Goal: Task Accomplishment & Management: Use online tool/utility

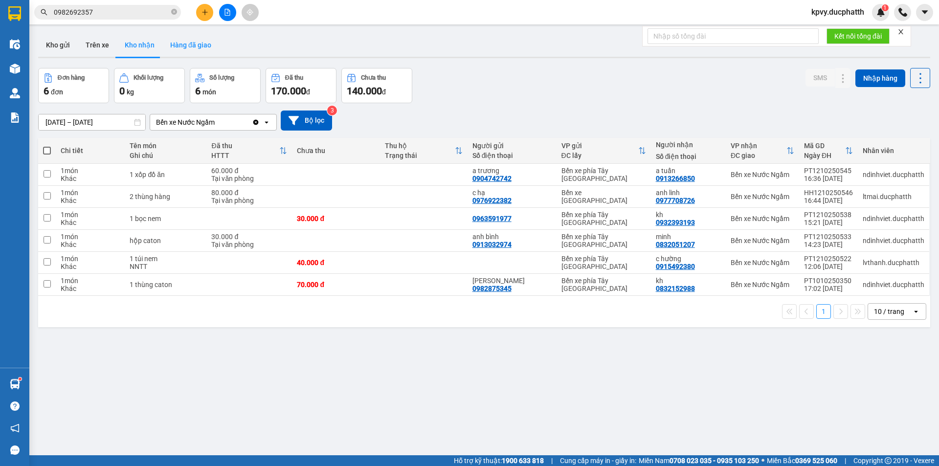
click at [198, 49] on button "Hàng đã giao" at bounding box center [190, 44] width 57 height 23
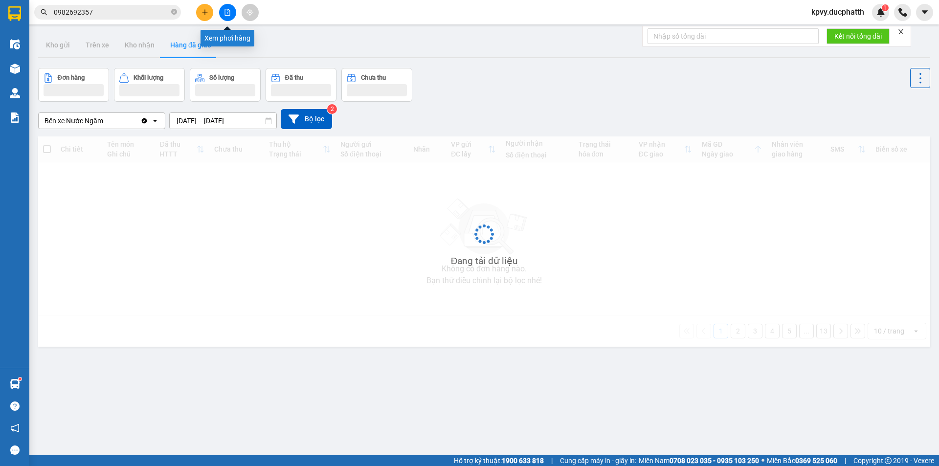
click at [228, 10] on icon "file-add" at bounding box center [227, 12] width 7 height 7
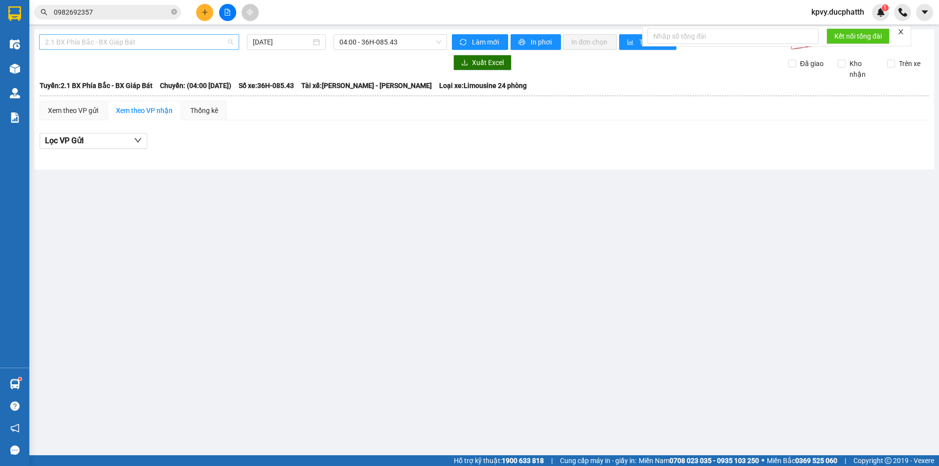
click at [168, 43] on span "2.1 BX Phía Bắc - BX Giáp Bát" at bounding box center [139, 42] width 188 height 15
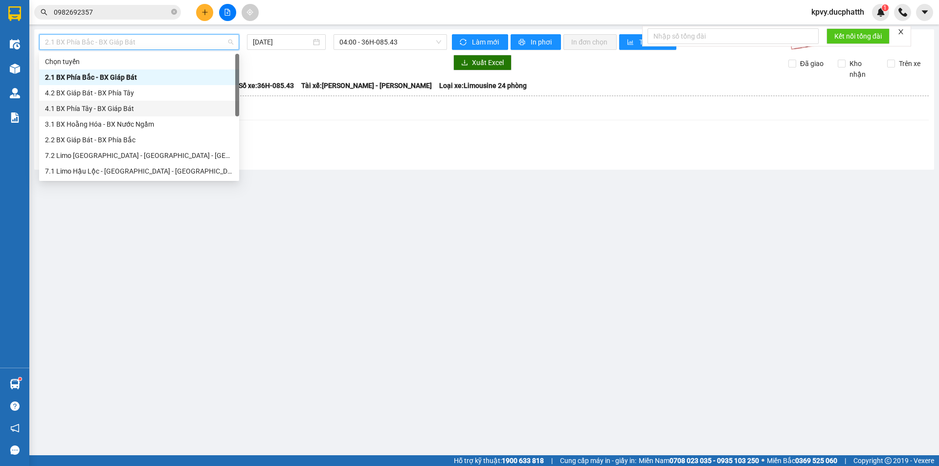
scroll to position [110, 0]
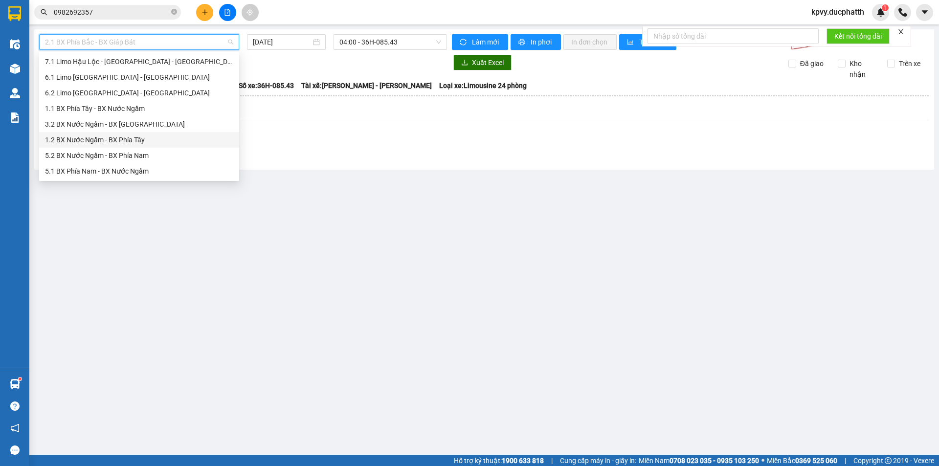
click at [126, 137] on div "1.2 BX Nước Ngầm - BX Phía Tây" at bounding box center [139, 140] width 188 height 11
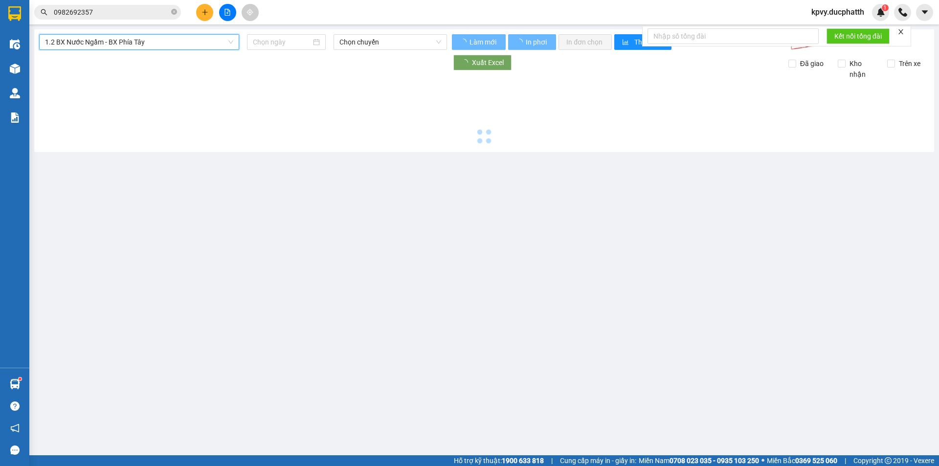
type input "12/10/2025"
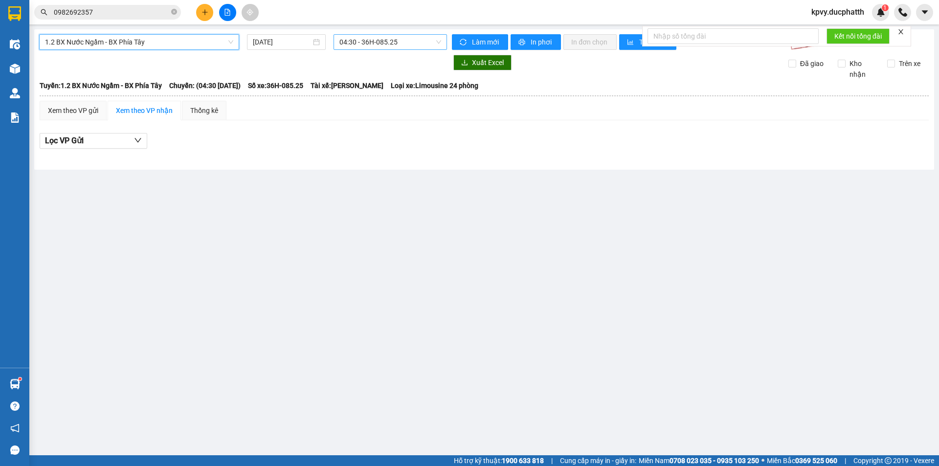
click at [419, 46] on span "04:30 - 36H-085.25" at bounding box center [390, 42] width 102 height 15
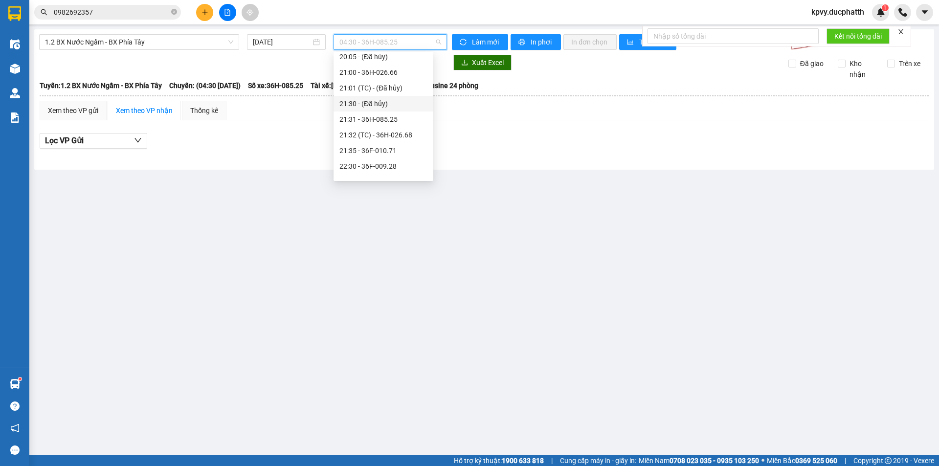
scroll to position [579, 0]
click at [393, 140] on div "22:31 - 36H-072.57" at bounding box center [383, 140] width 88 height 11
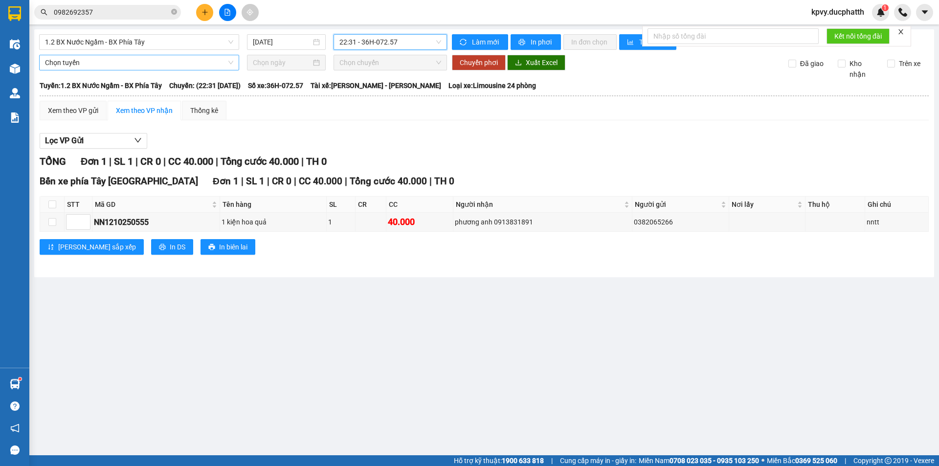
click at [194, 65] on span "Chọn tuyến" at bounding box center [139, 62] width 188 height 15
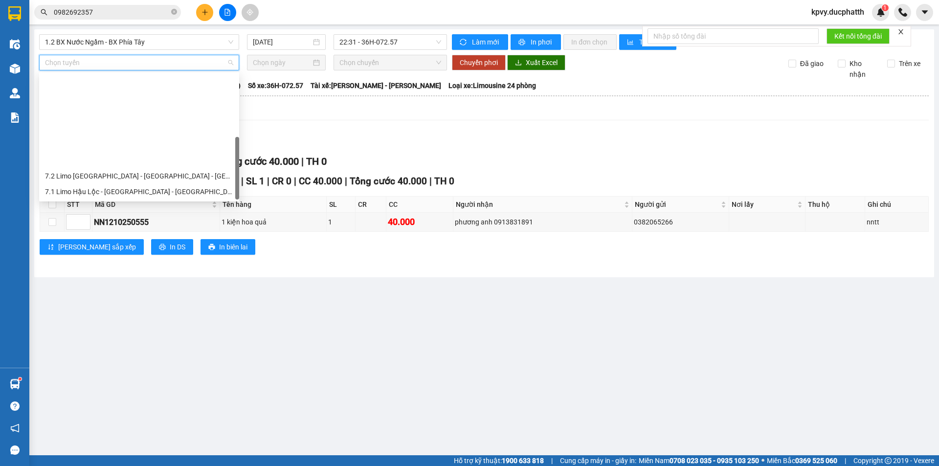
scroll to position [110, 0]
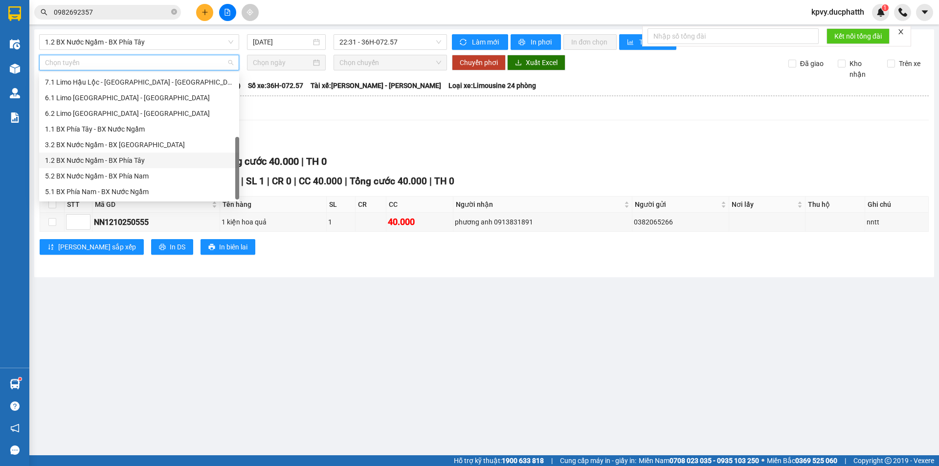
click at [121, 158] on div "1.2 BX Nước Ngầm - BX Phía Tây" at bounding box center [139, 160] width 188 height 11
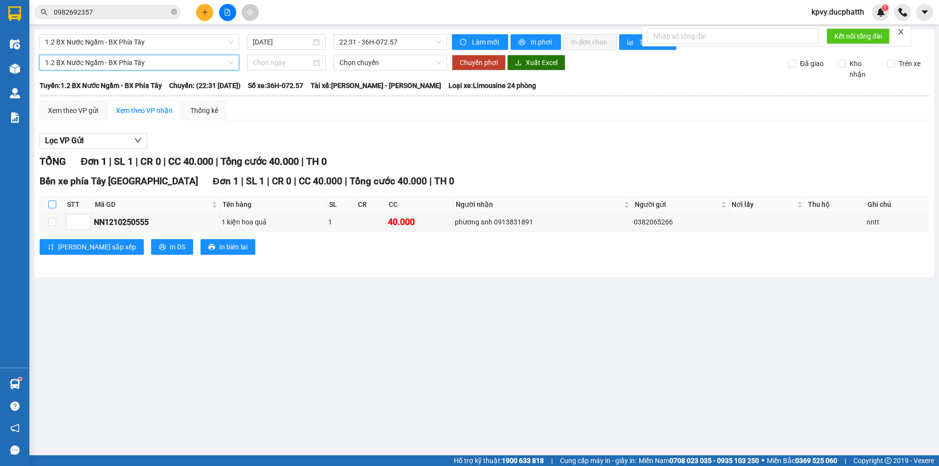
click at [53, 202] on input "checkbox" at bounding box center [52, 205] width 8 height 8
checkbox input "true"
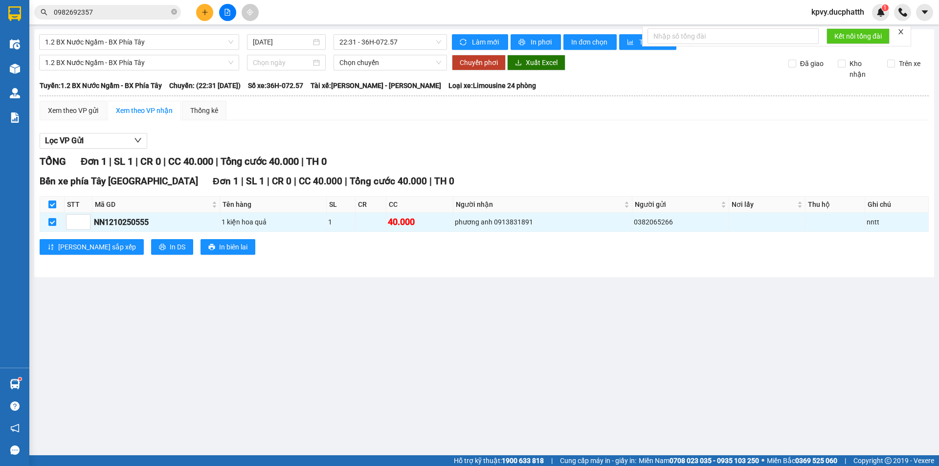
checkbox input "true"
click at [292, 61] on input at bounding box center [282, 62] width 58 height 11
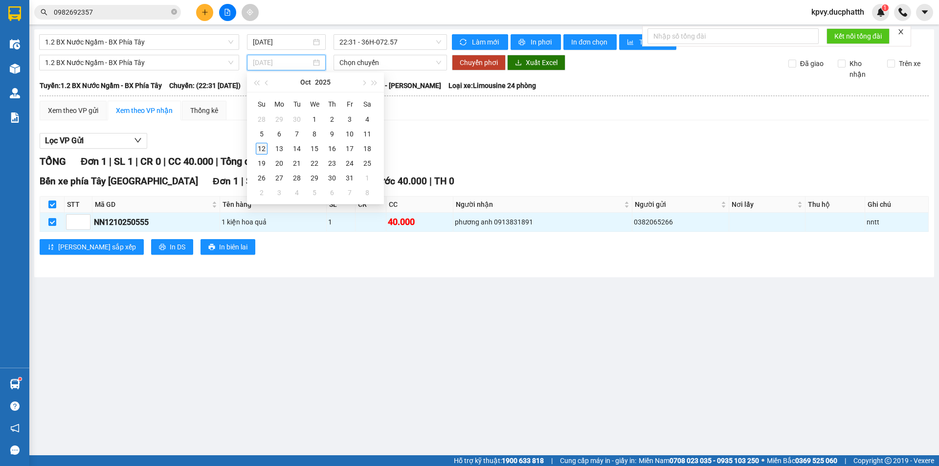
type input "12/10/2025"
click at [255, 145] on td "12" at bounding box center [262, 148] width 18 height 15
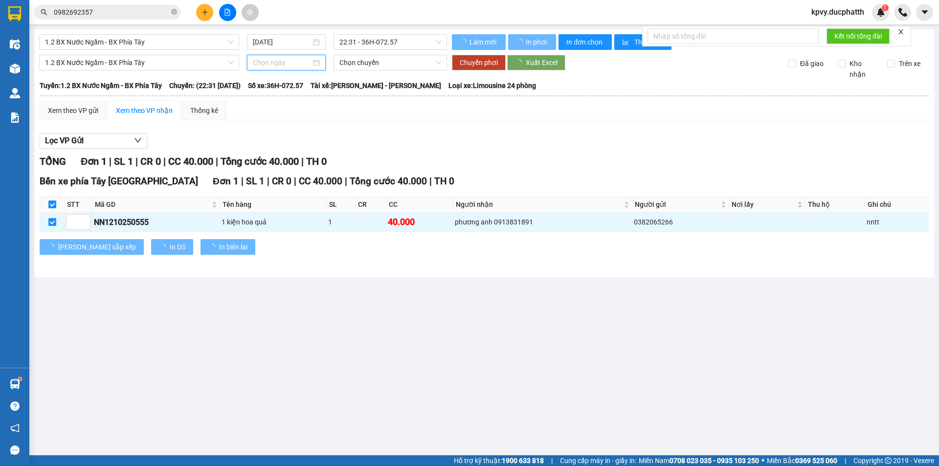
type input "12/10/2025"
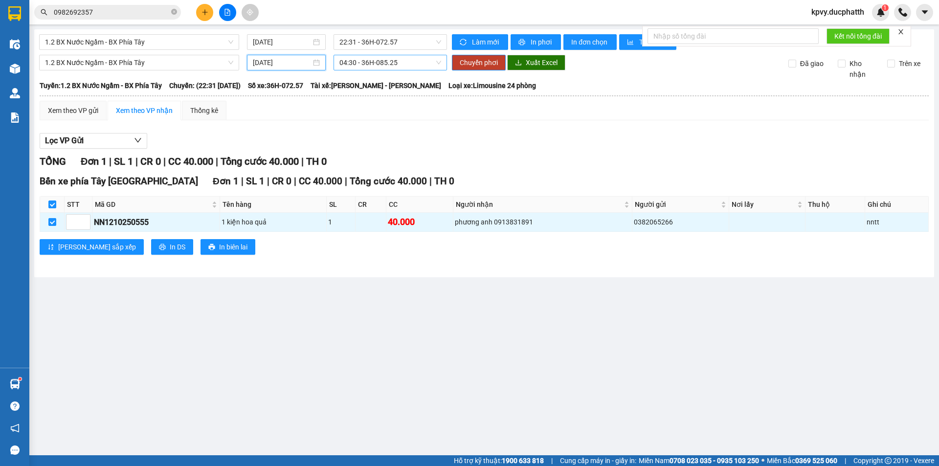
click at [408, 64] on span "04:30 - 36H-085.25" at bounding box center [390, 62] width 102 height 15
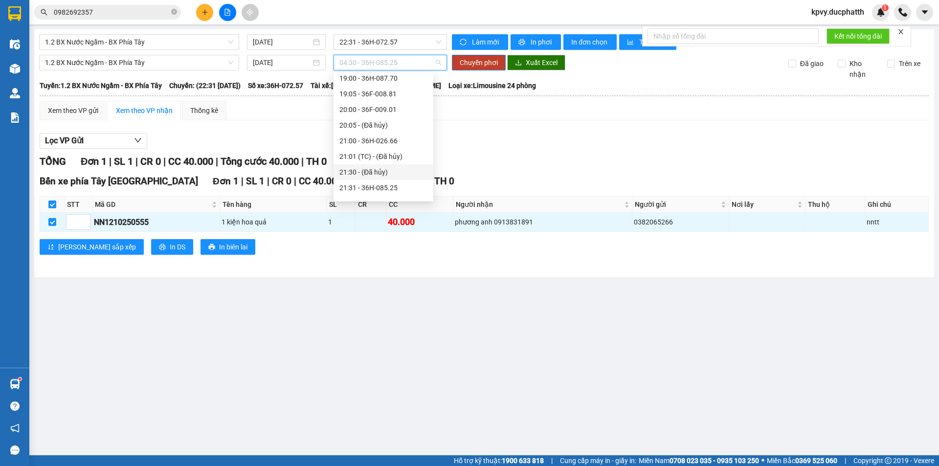
scroll to position [579, 0]
click at [377, 176] on div "22:35 - 36F-008.80" at bounding box center [383, 176] width 88 height 11
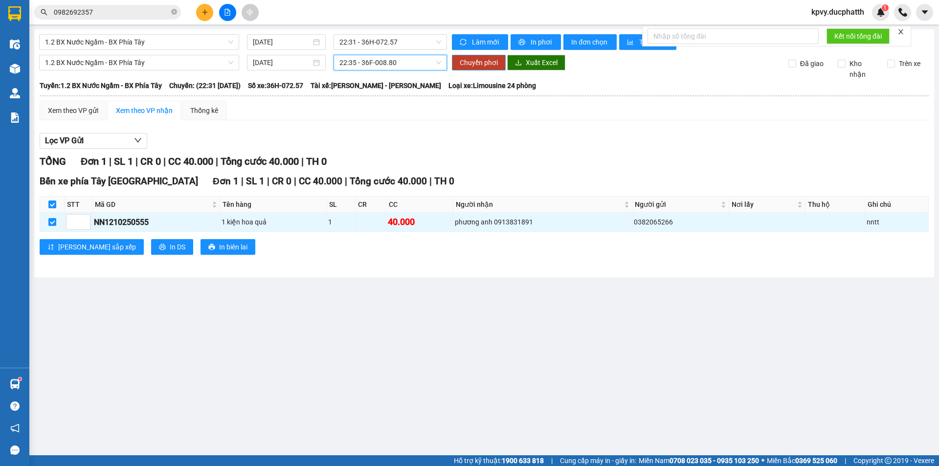
click at [479, 66] on span "Chuyển phơi" at bounding box center [479, 62] width 38 height 11
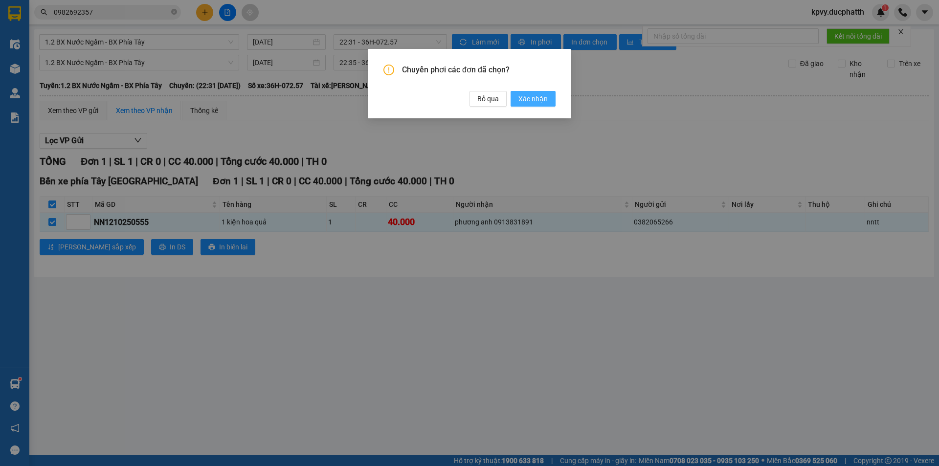
click at [532, 101] on span "Xác nhận" at bounding box center [532, 98] width 29 height 11
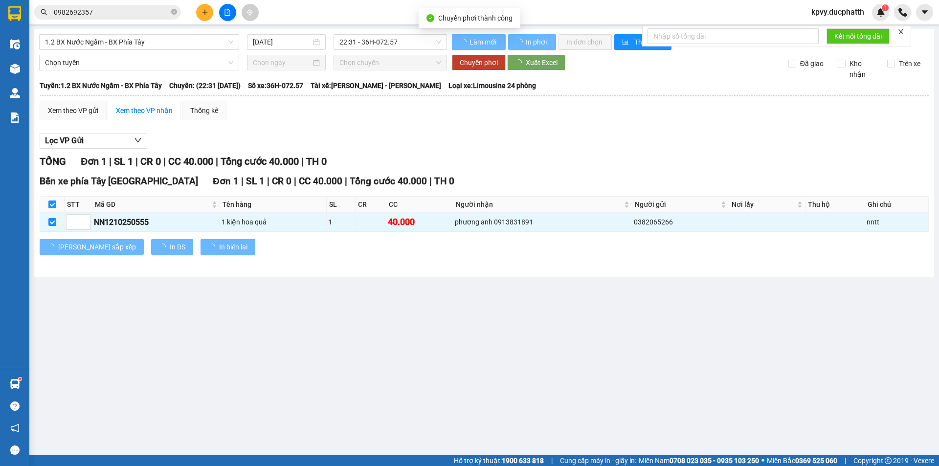
checkbox input "false"
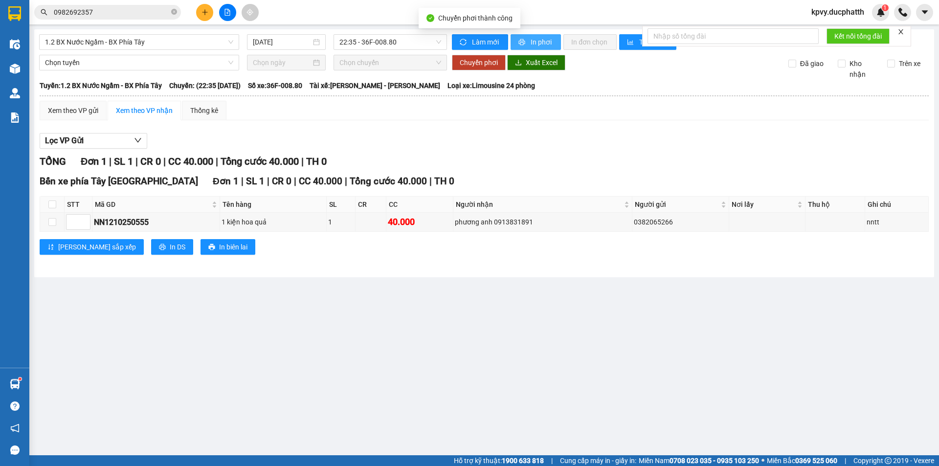
click at [537, 40] on span "In phơi" at bounding box center [542, 42] width 22 height 11
click at [850, 15] on span "kpvy.ducphatth" at bounding box center [838, 12] width 68 height 12
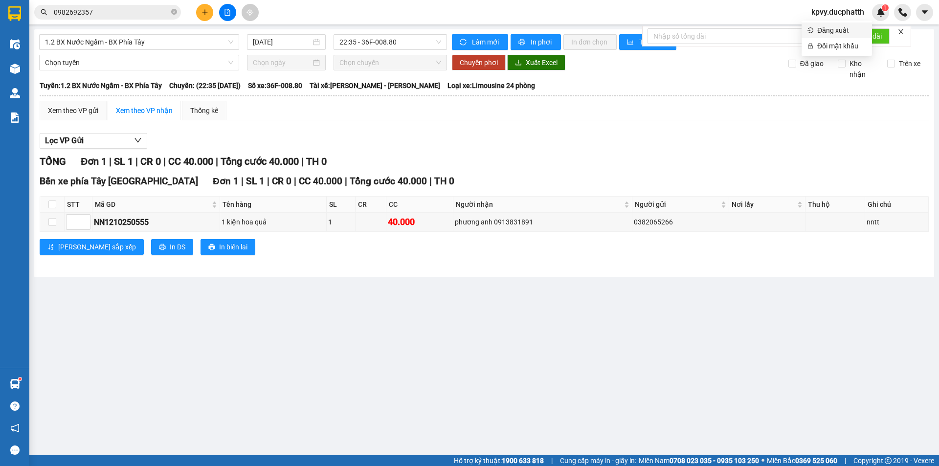
click at [836, 29] on span "Đăng xuất" at bounding box center [841, 30] width 49 height 11
